Goal: Information Seeking & Learning: Learn about a topic

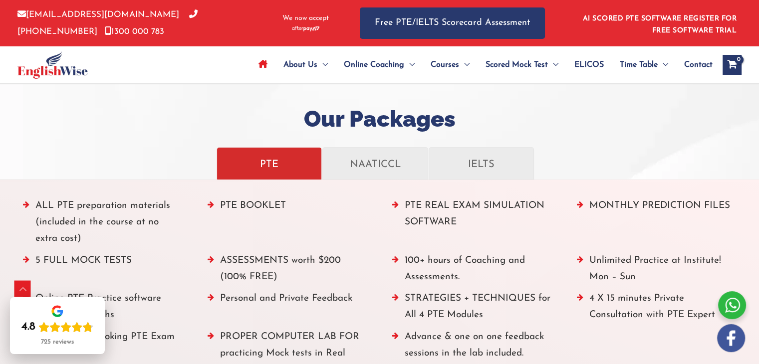
scroll to position [1086, 0]
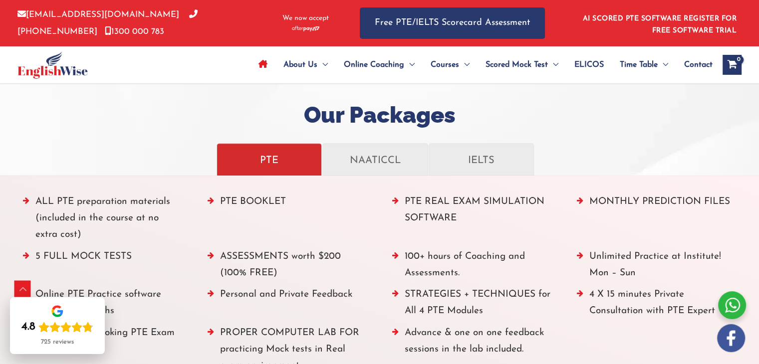
click at [357, 281] on li "ASSESSMENTS worth $200 (100% FREE)" at bounding box center [288, 268] width 160 height 38
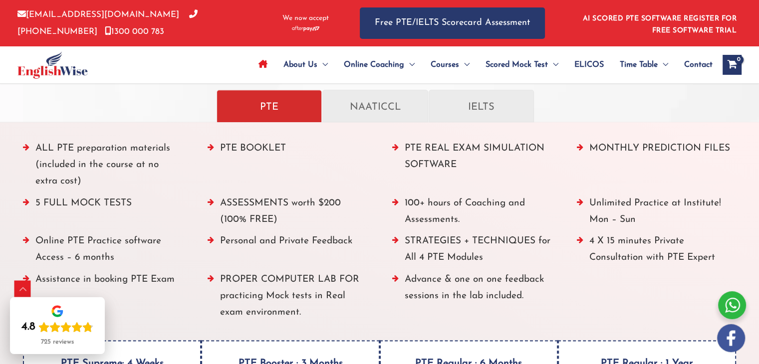
scroll to position [1139, 0]
click at [327, 119] on link "NAATICCL" at bounding box center [375, 106] width 105 height 32
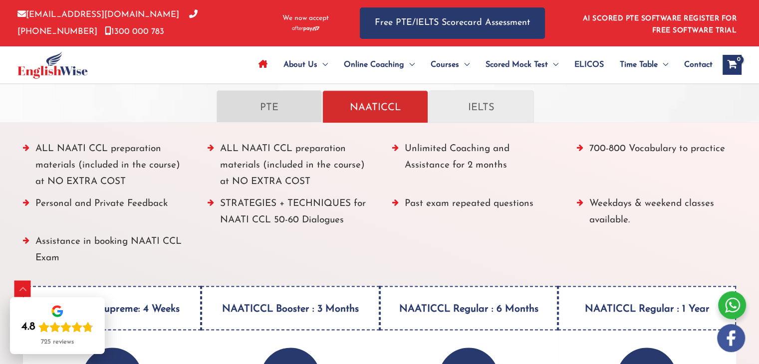
click at [286, 112] on p "PTE" at bounding box center [269, 106] width 84 height 17
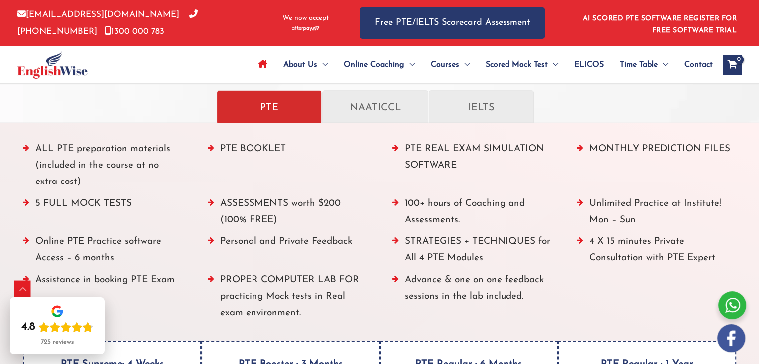
click at [286, 112] on p "PTE" at bounding box center [269, 106] width 84 height 17
click at [26, 147] on li "ALL PTE preparation materials (included in the course at no extra cost)" at bounding box center [103, 168] width 160 height 55
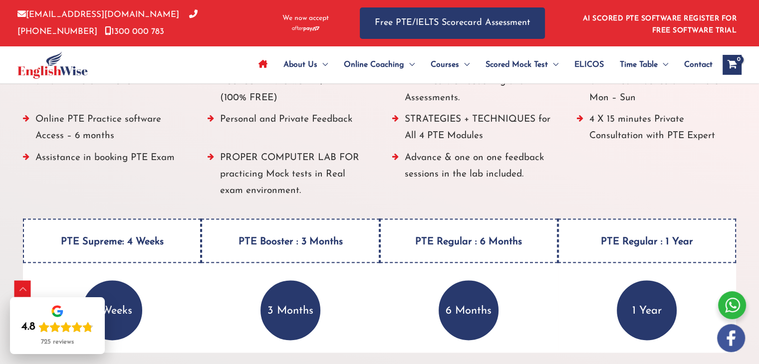
scroll to position [1261, 0]
click at [56, 233] on h4 "PTE Supreme: 4 Weeks" at bounding box center [112, 241] width 178 height 44
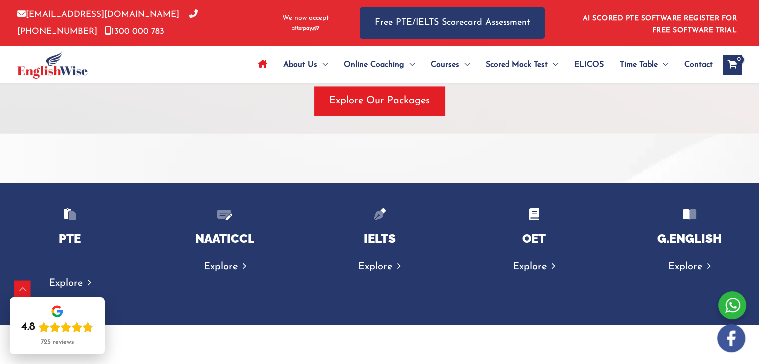
scroll to position [1543, 0]
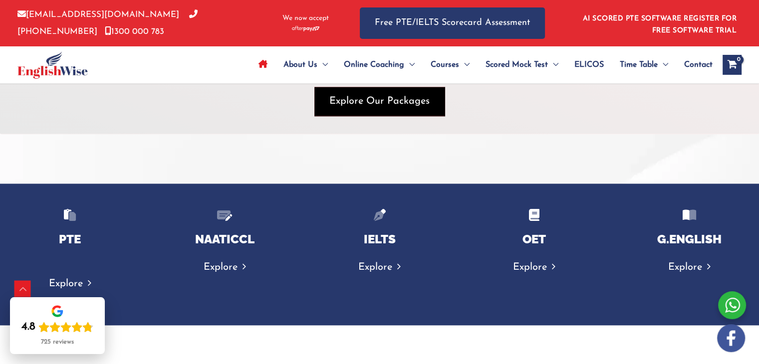
click at [338, 106] on span "Explore Our Packages" at bounding box center [379, 101] width 100 height 14
